Goal: Information Seeking & Learning: Learn about a topic

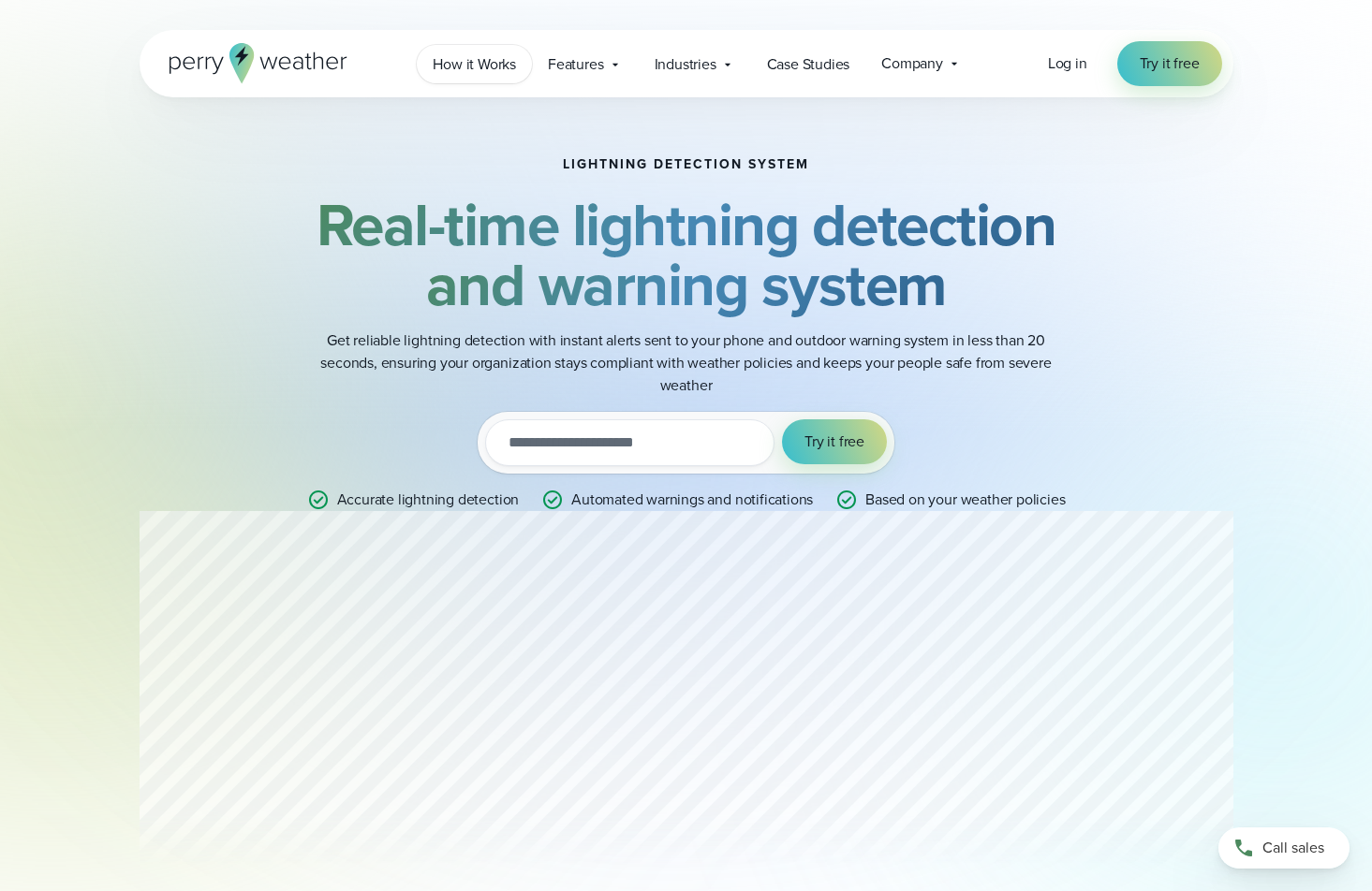
click at [480, 66] on span "How it Works" at bounding box center [475, 65] width 84 height 23
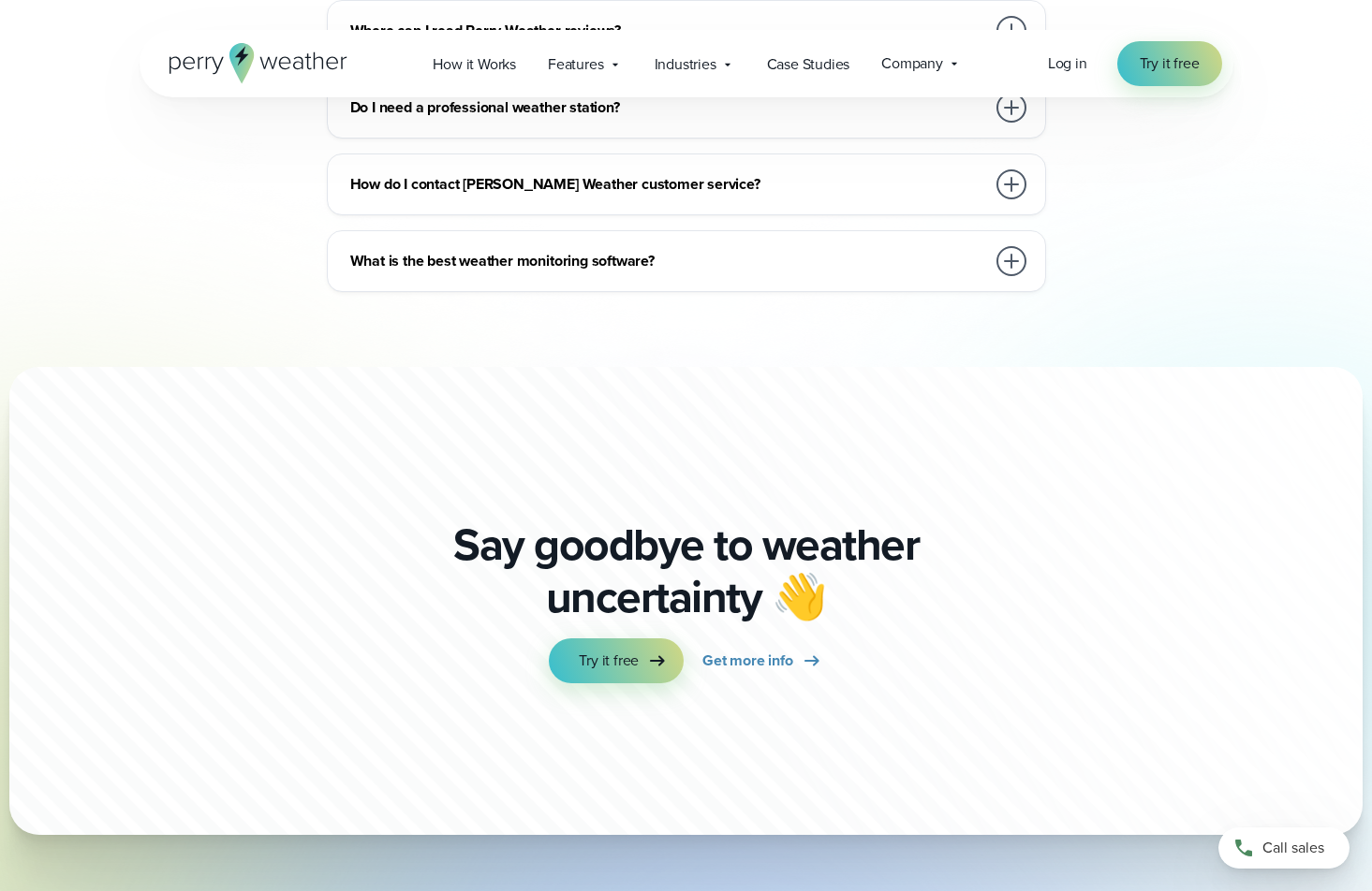
scroll to position [4694, 0]
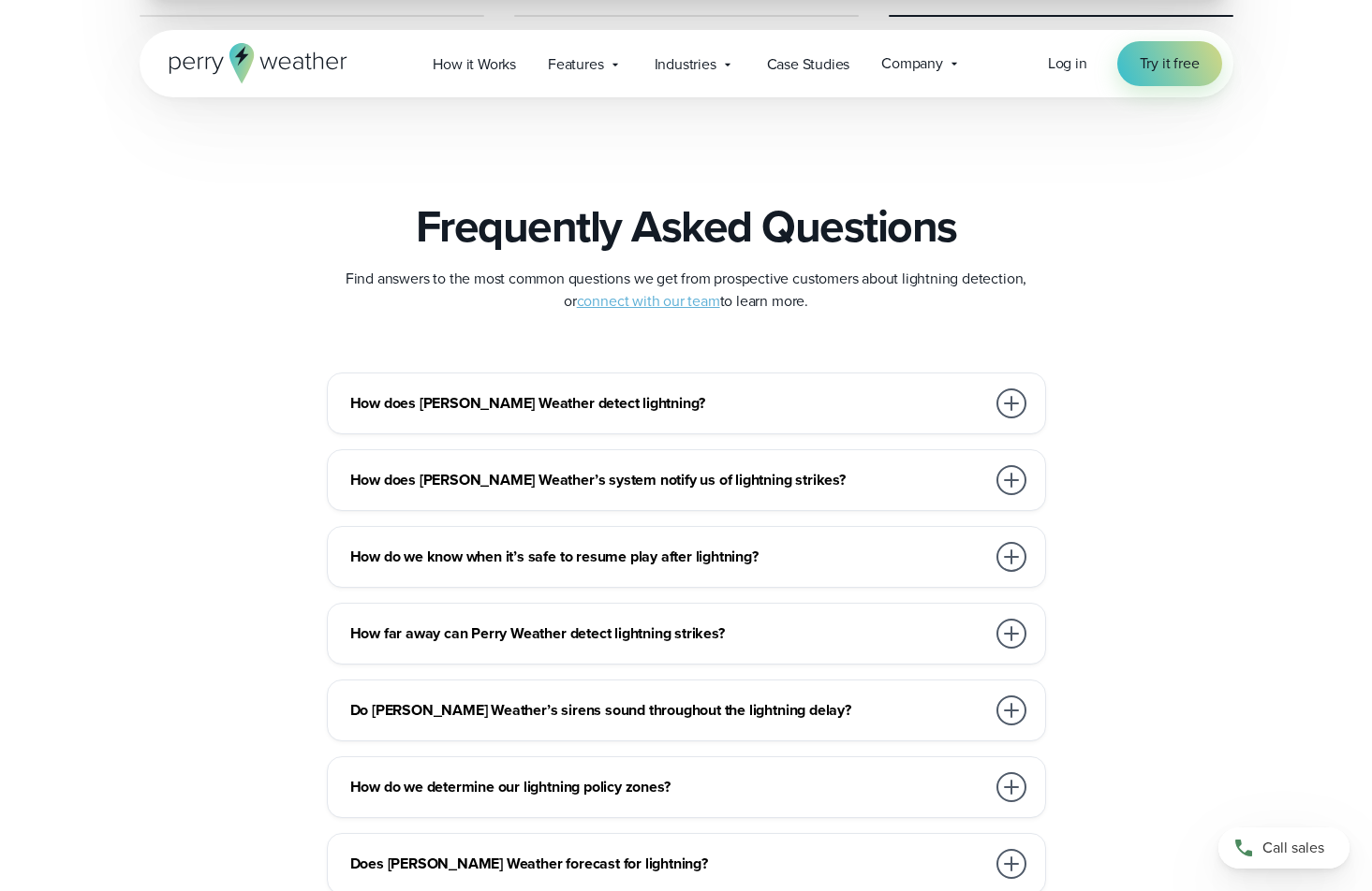
scroll to position [3956, 0]
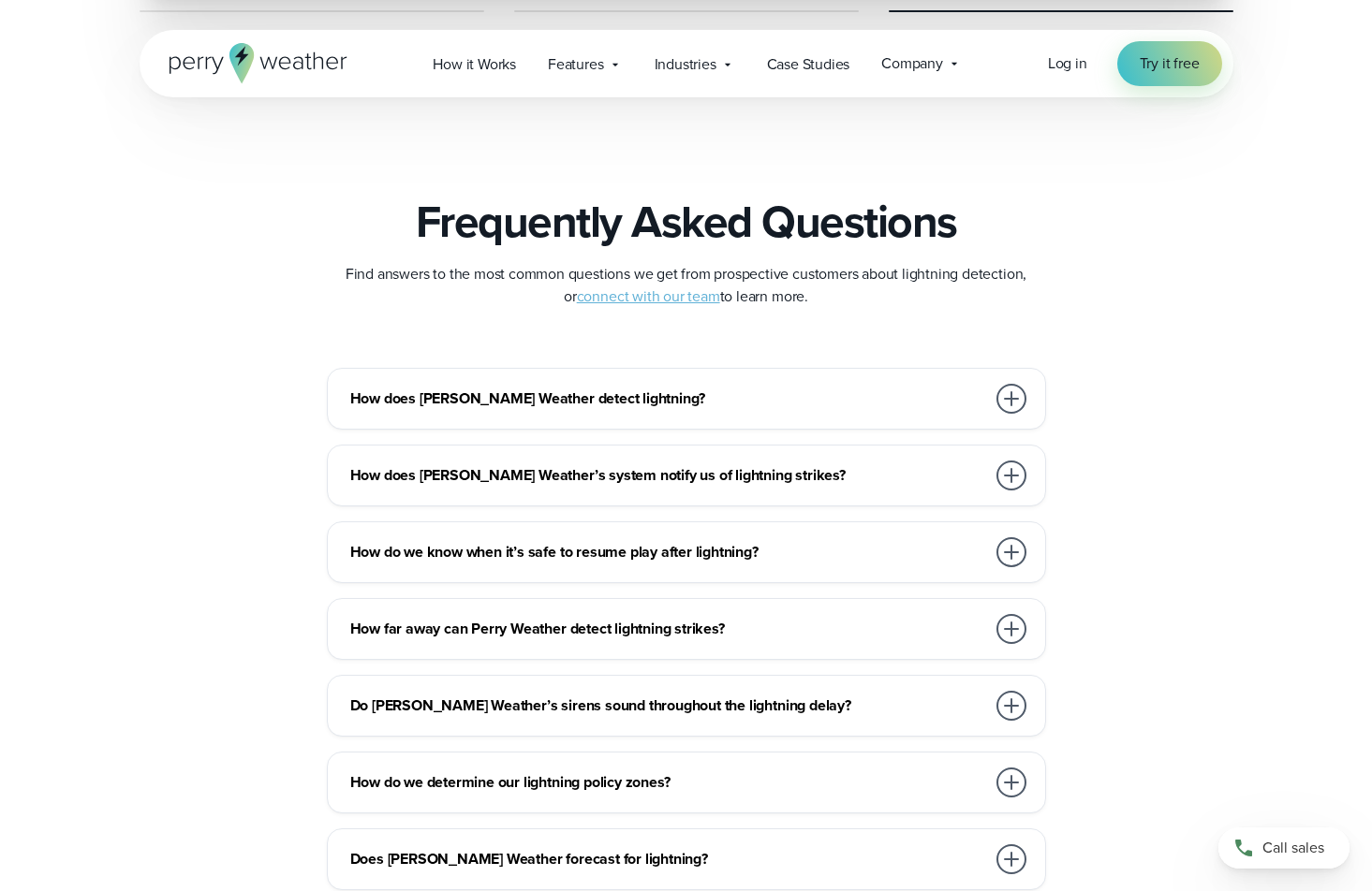
click at [1015, 399] on div at bounding box center [1012, 399] width 30 height 30
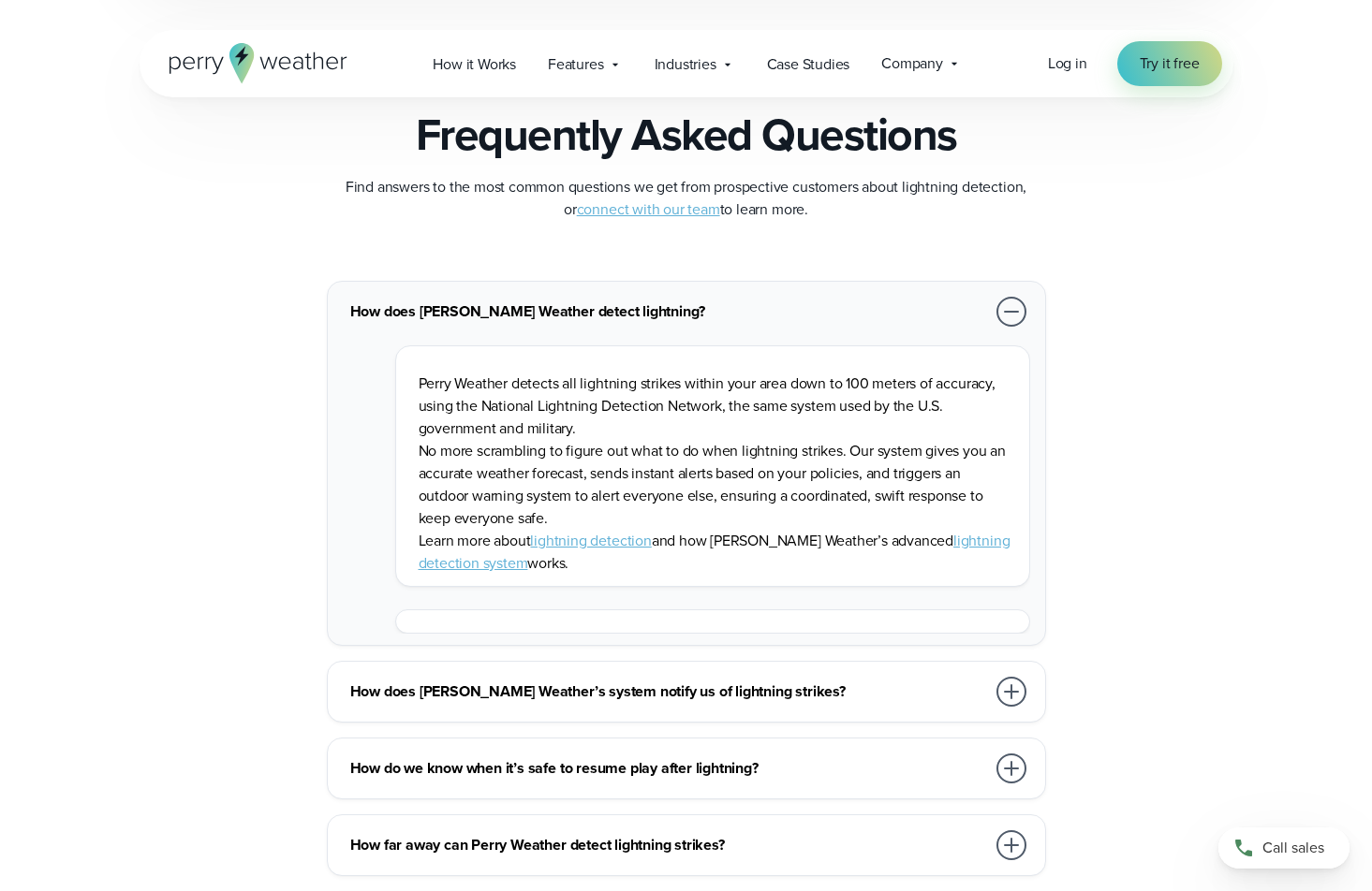
scroll to position [4050, 0]
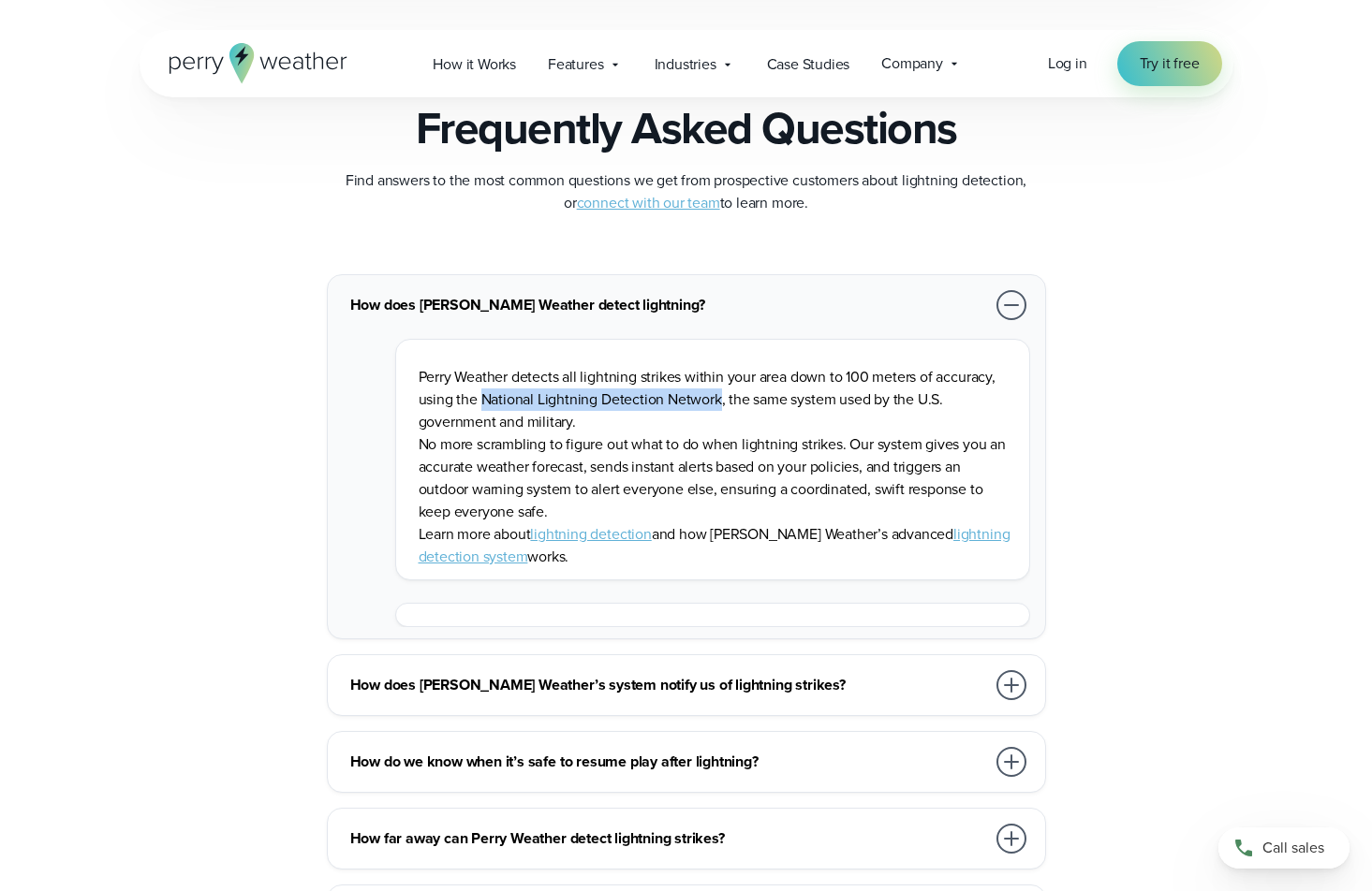
drag, startPoint x: 480, startPoint y: 399, endPoint x: 718, endPoint y: 405, distance: 238.1
click at [718, 405] on p "Perry Weather detects all lightning strikes within your area down to 100 meters…" at bounding box center [716, 400] width 595 height 68
copy p "National Lightning Detection Network"
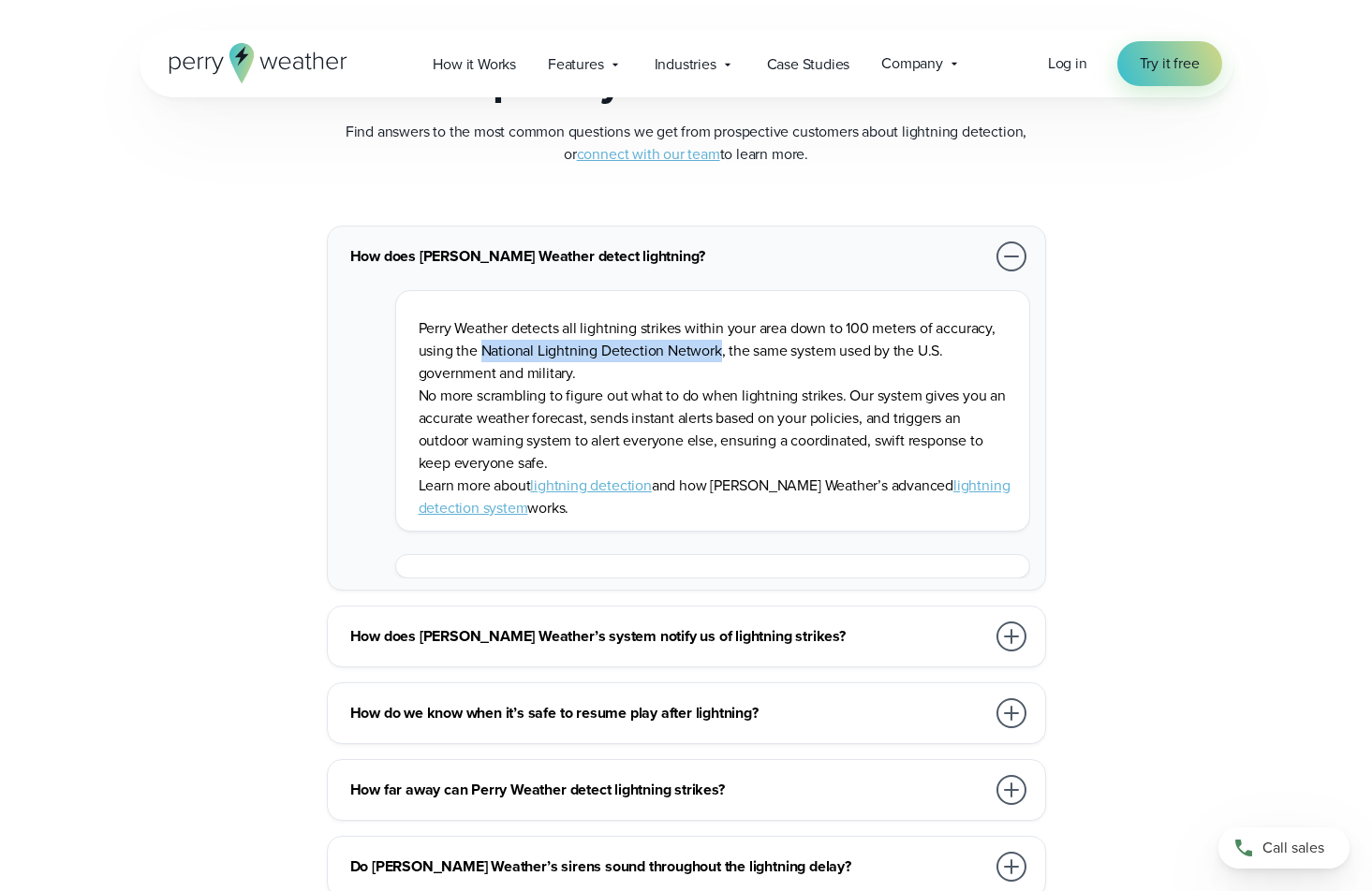
scroll to position [4105, 0]
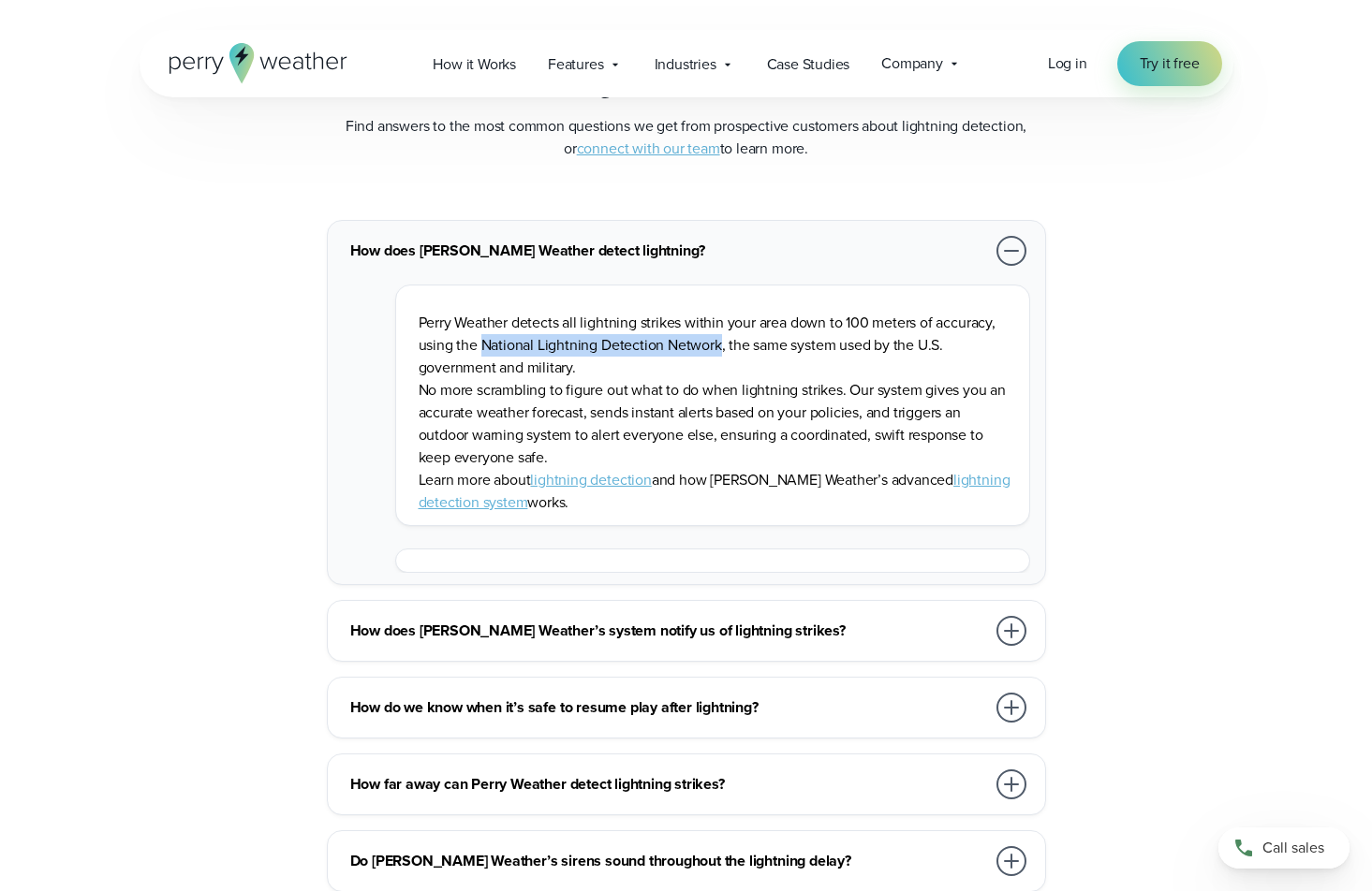
click at [577, 478] on link "lightning detection" at bounding box center [589, 480] width 120 height 22
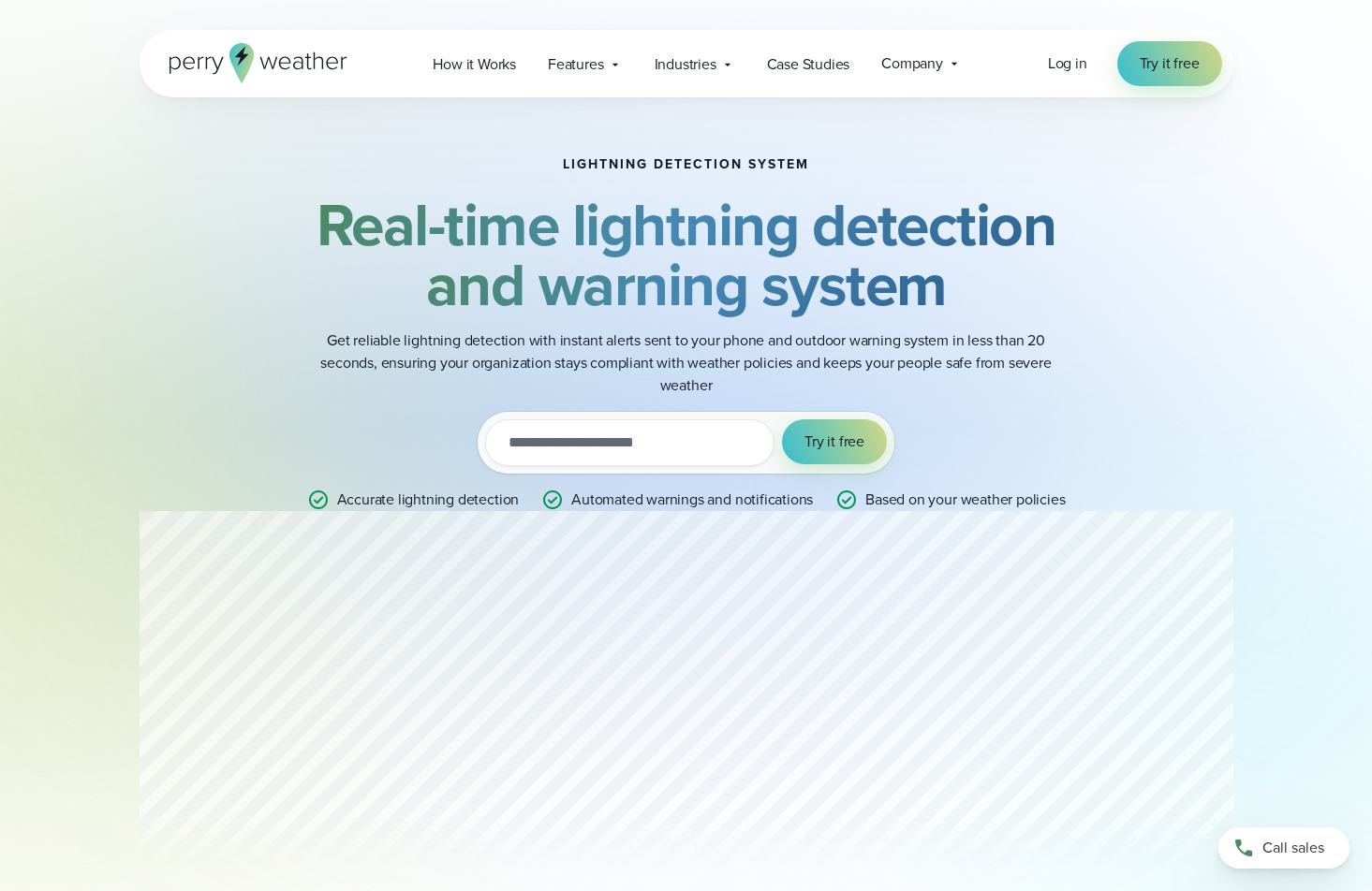
scroll to position [0, 0]
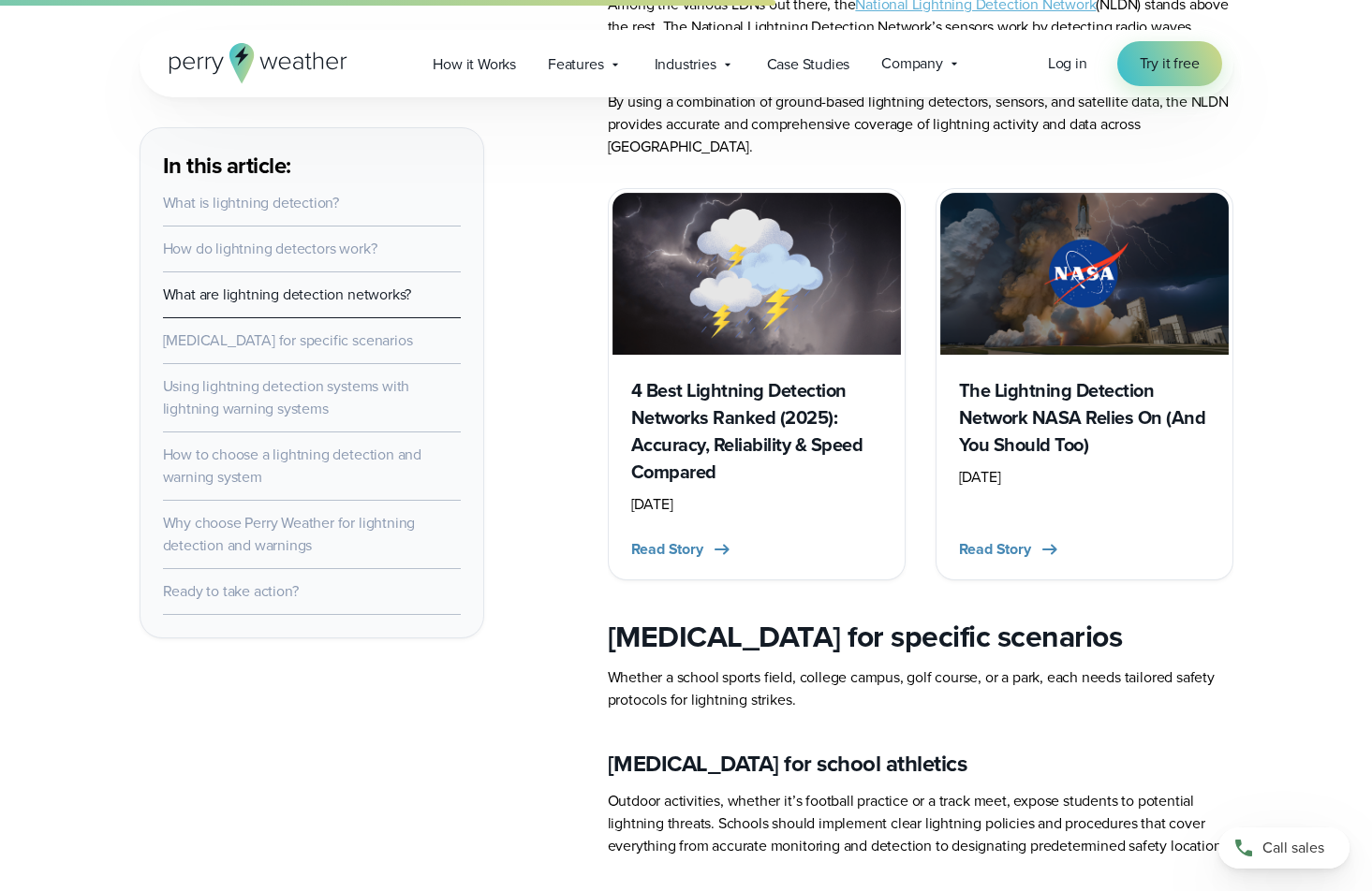
scroll to position [2208, 0]
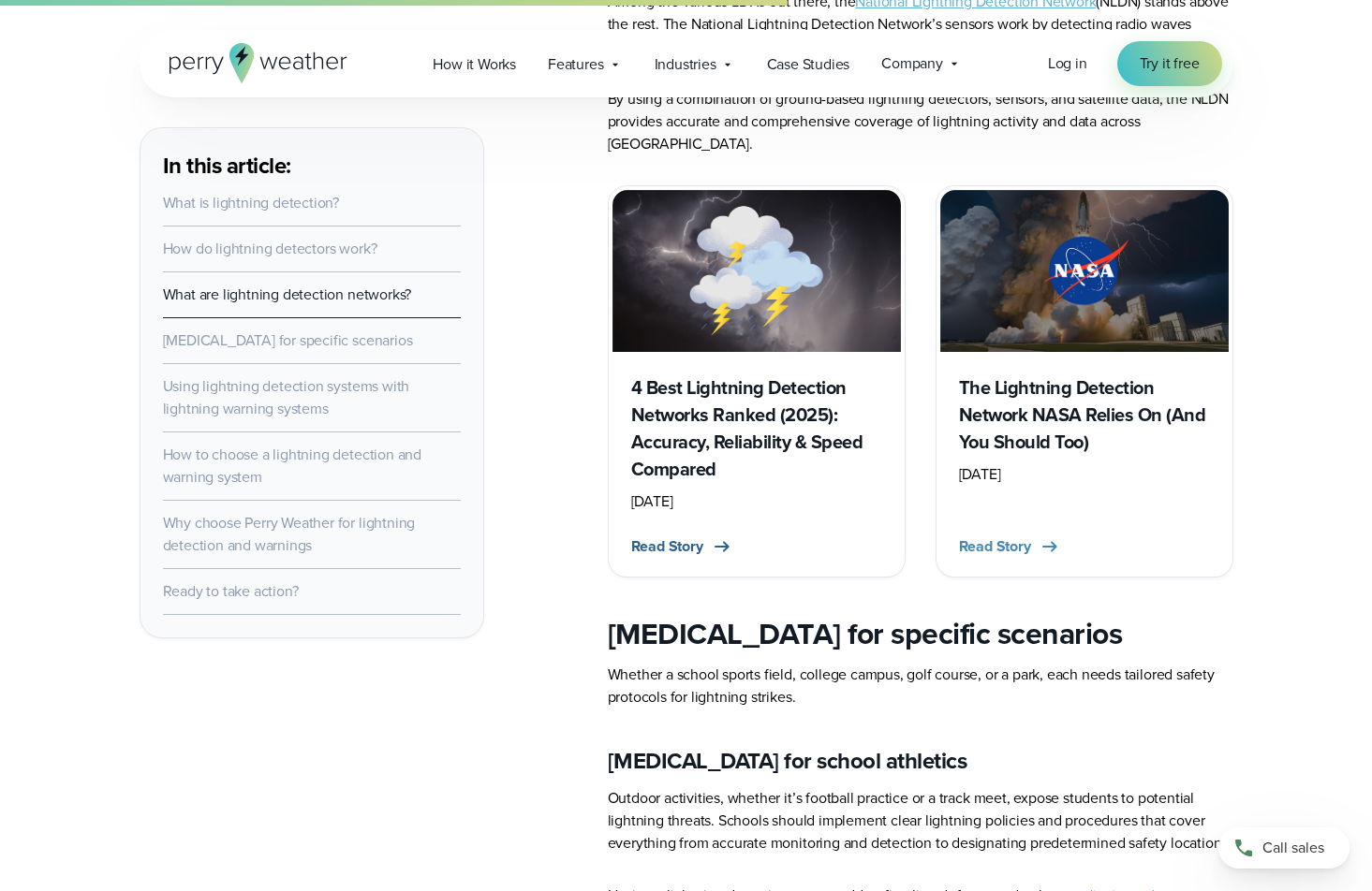
click at [679, 550] on span "Read Story" at bounding box center [667, 547] width 72 height 23
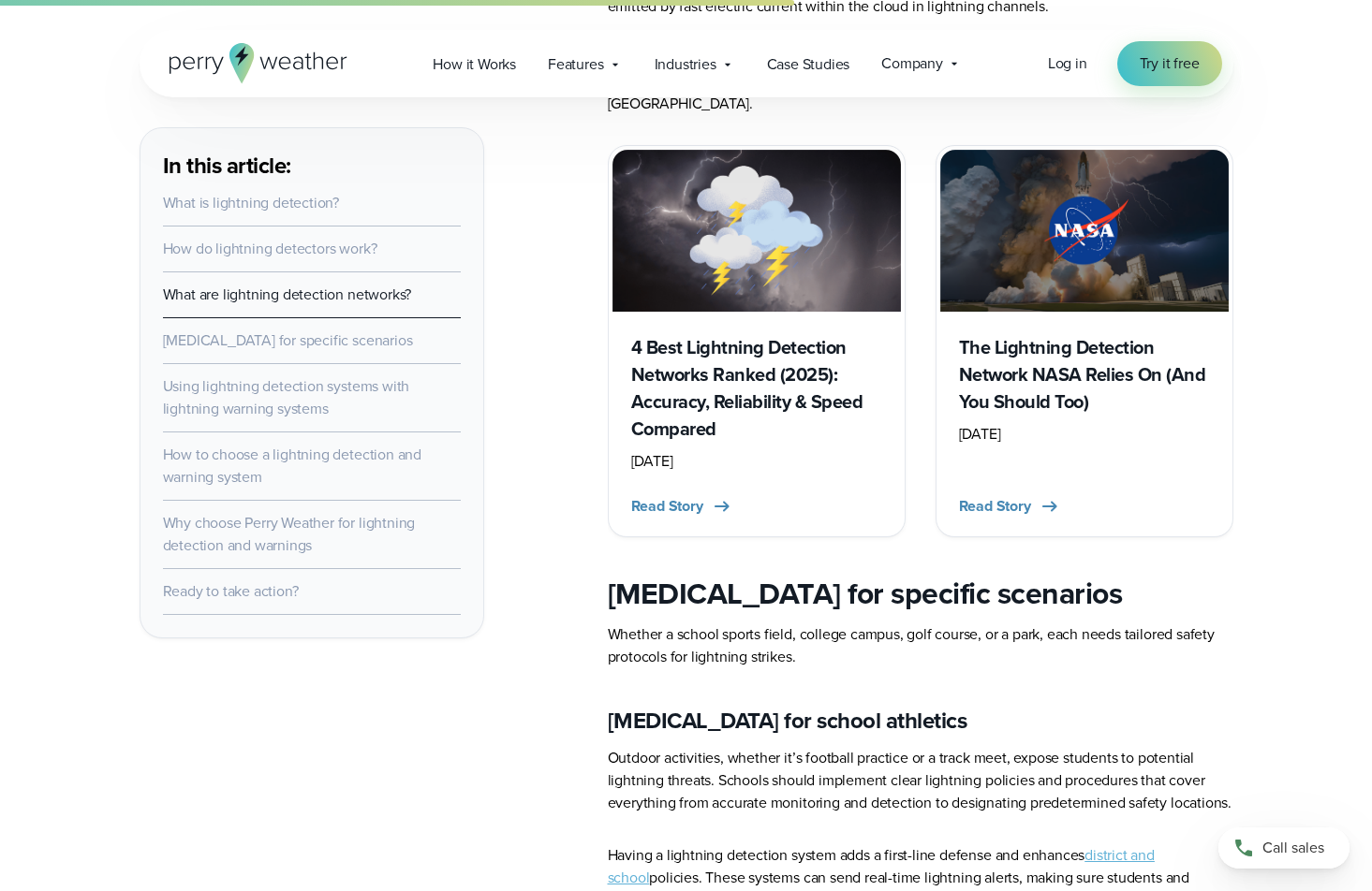
scroll to position [2251, 0]
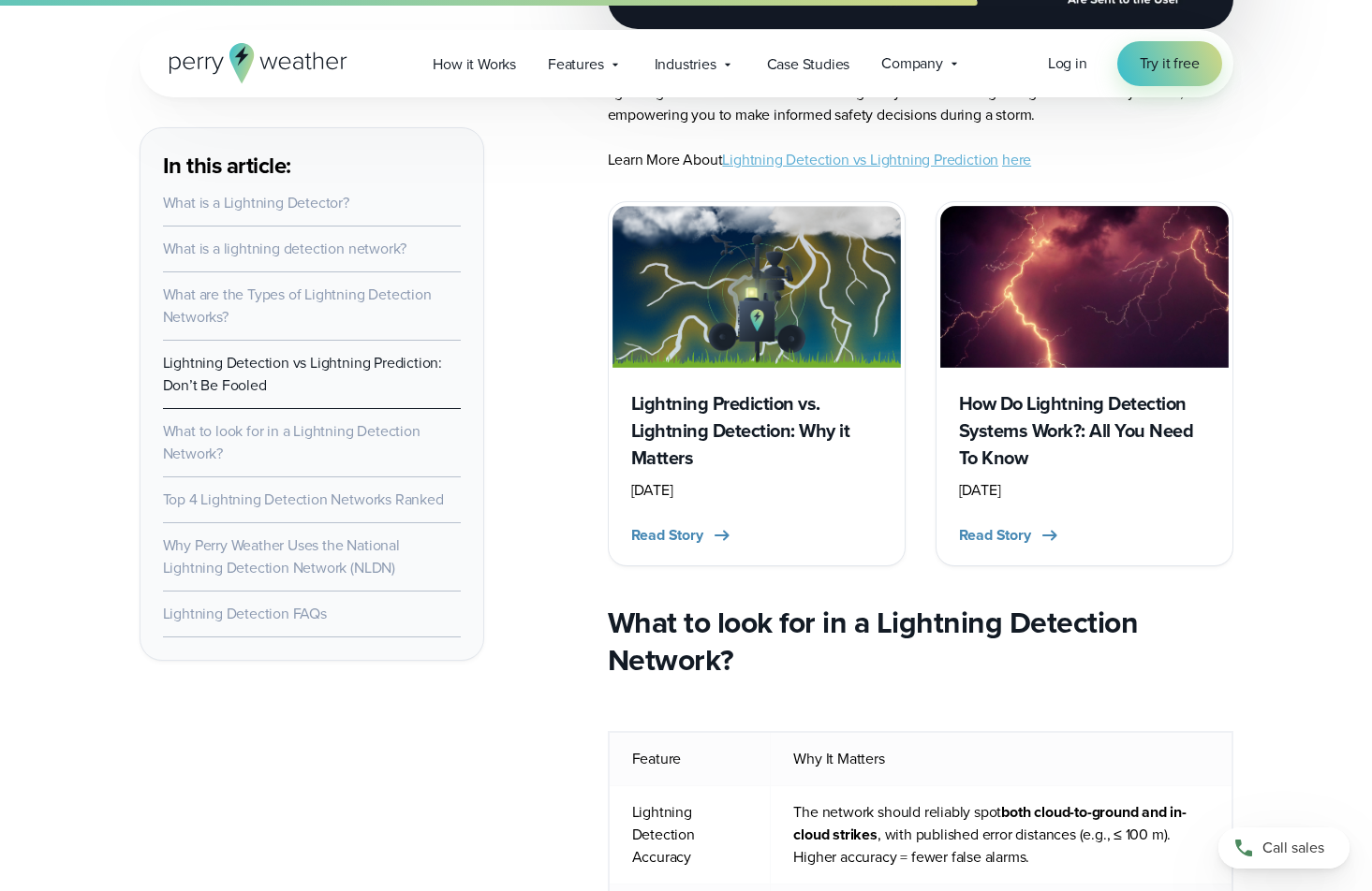
scroll to position [5537, 0]
